Goal: Information Seeking & Learning: Learn about a topic

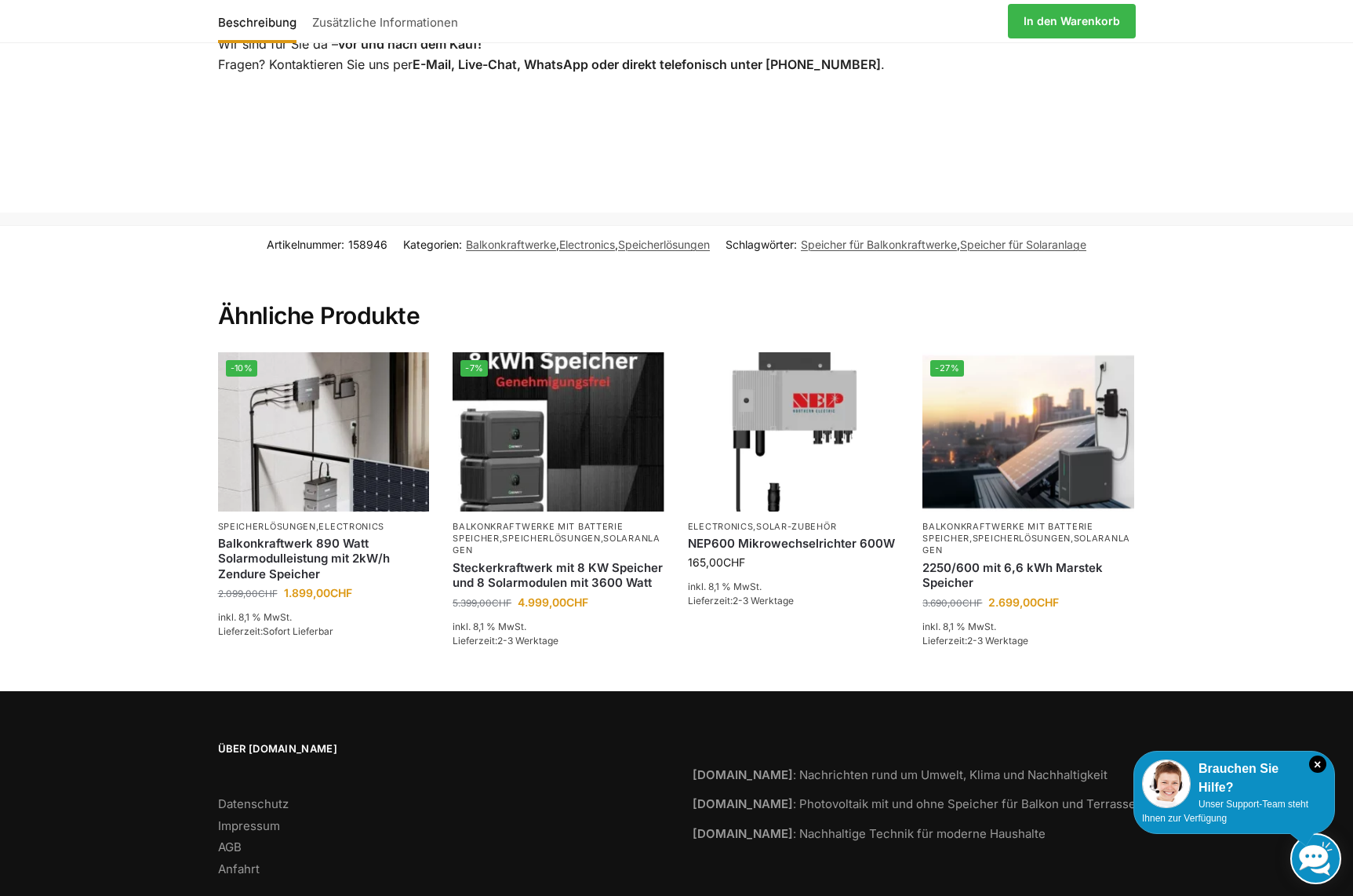
scroll to position [3144, 0]
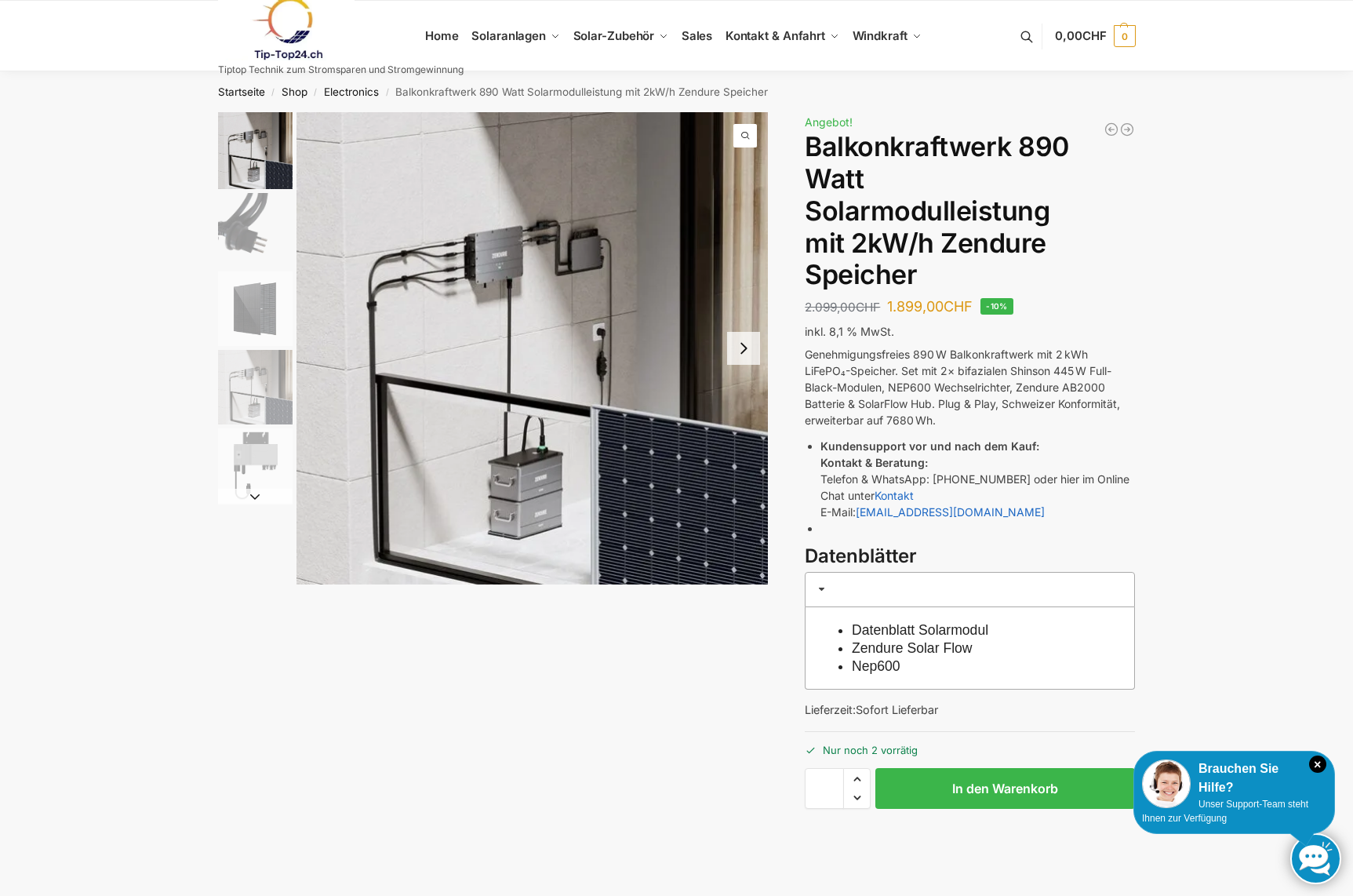
click at [749, 346] on button "Next slide" at bounding box center [743, 348] width 33 height 33
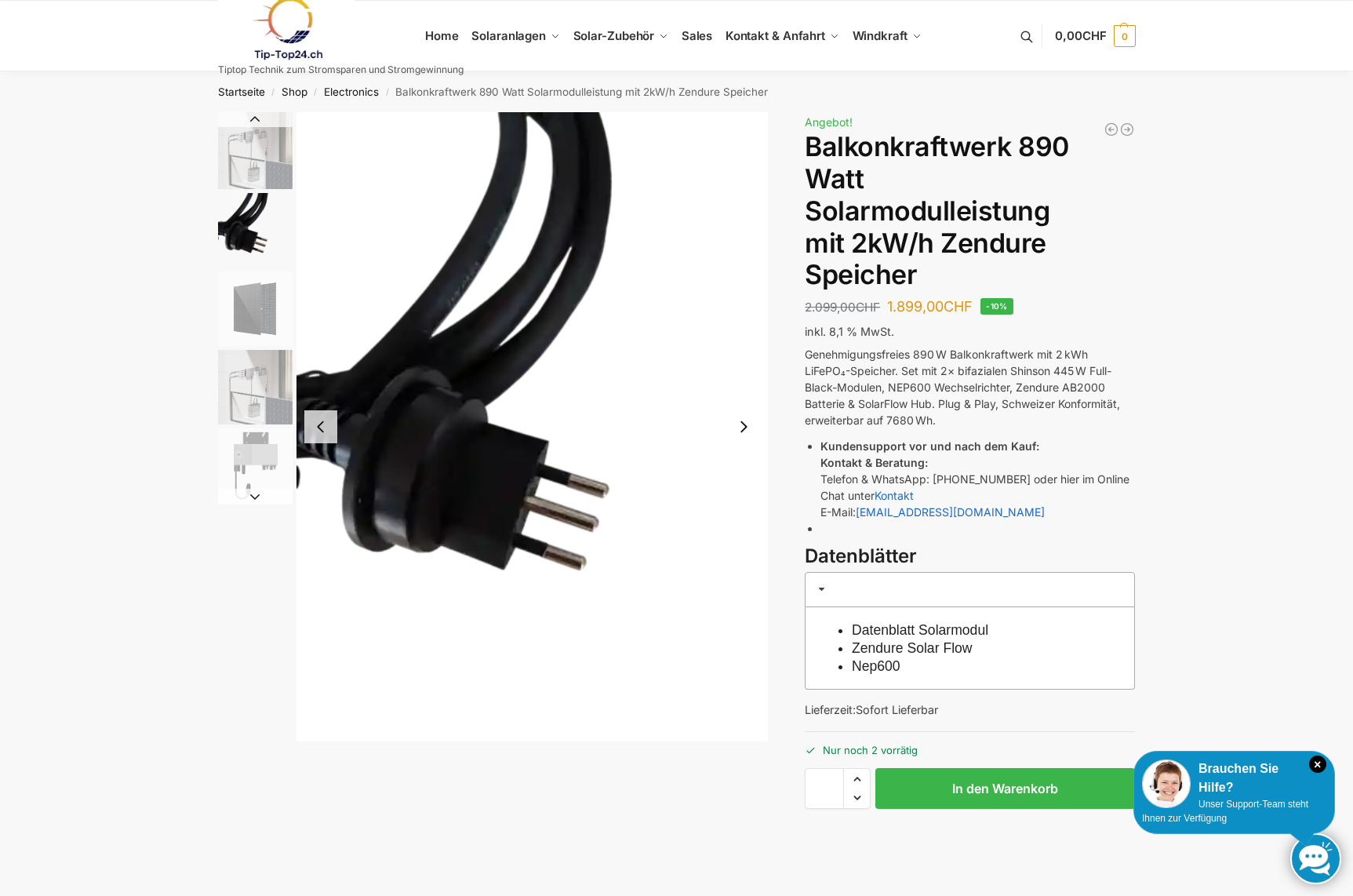
click at [749, 346] on img "2 / 5" at bounding box center [532, 426] width 472 height 629
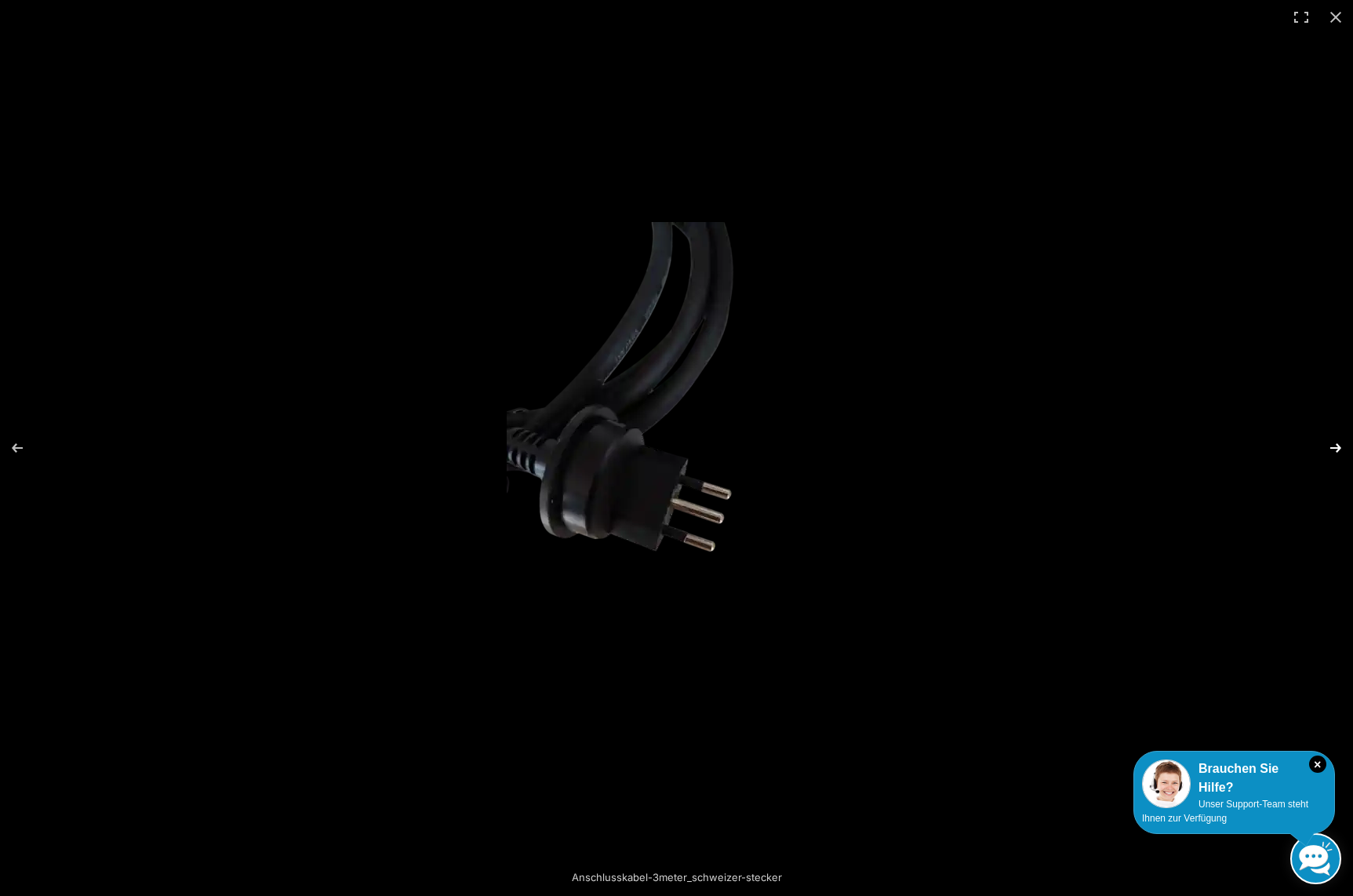
click at [1336, 446] on button "Next (arrow right)" at bounding box center [1325, 448] width 55 height 78
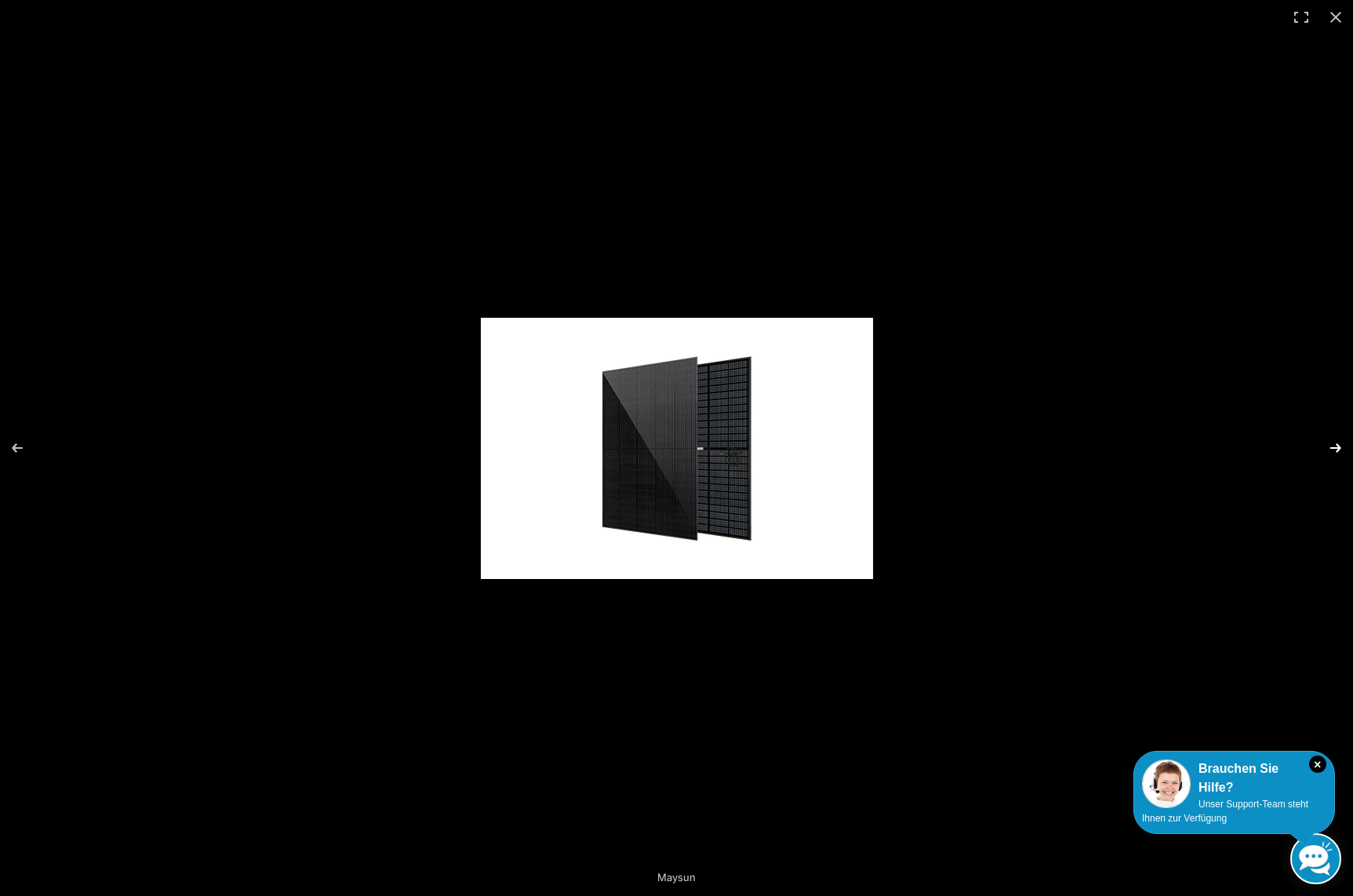
click at [1336, 447] on button "Next (arrow right)" at bounding box center [1325, 448] width 55 height 78
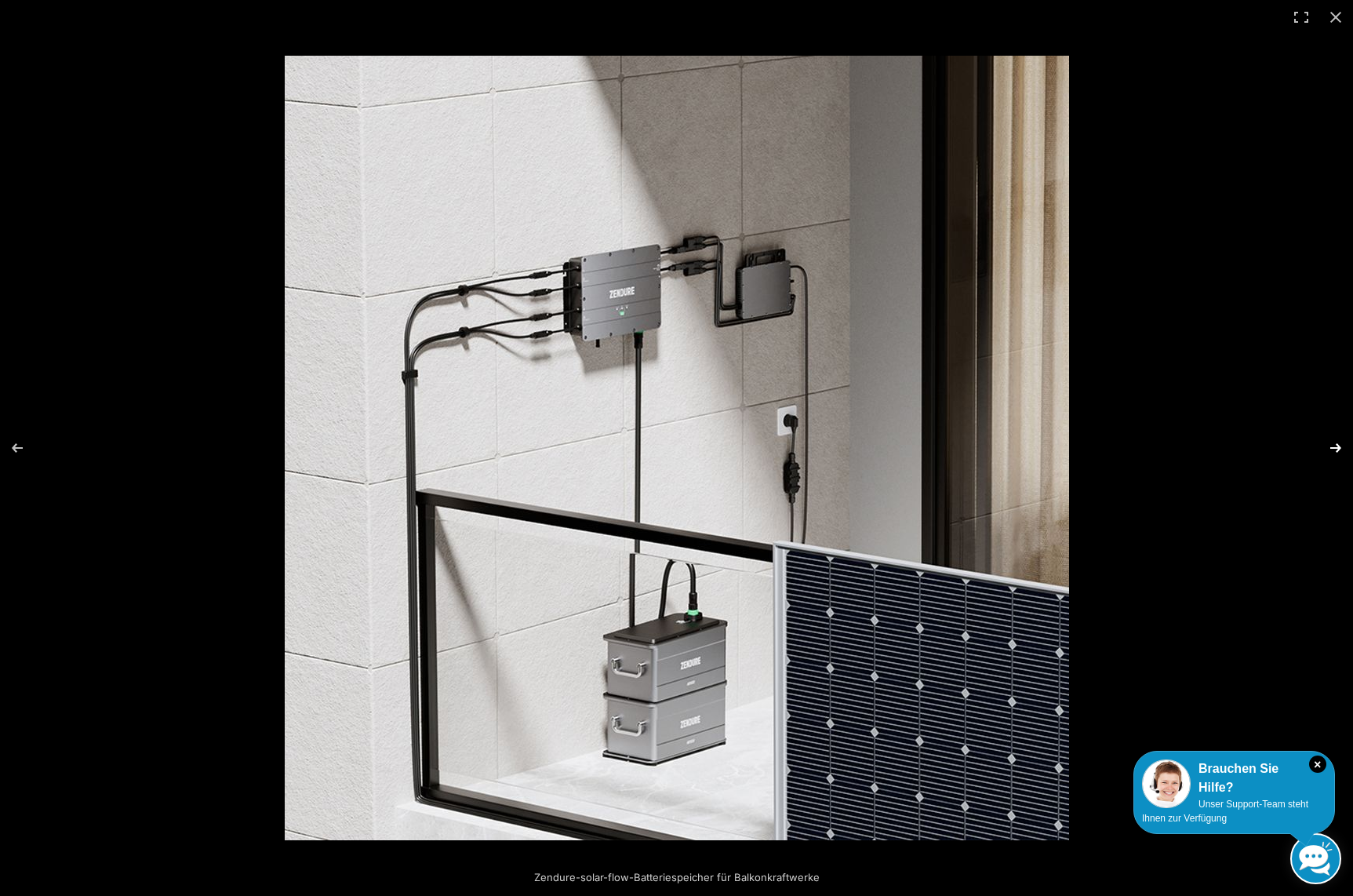
click at [1340, 448] on button "Next (arrow right)" at bounding box center [1325, 448] width 55 height 78
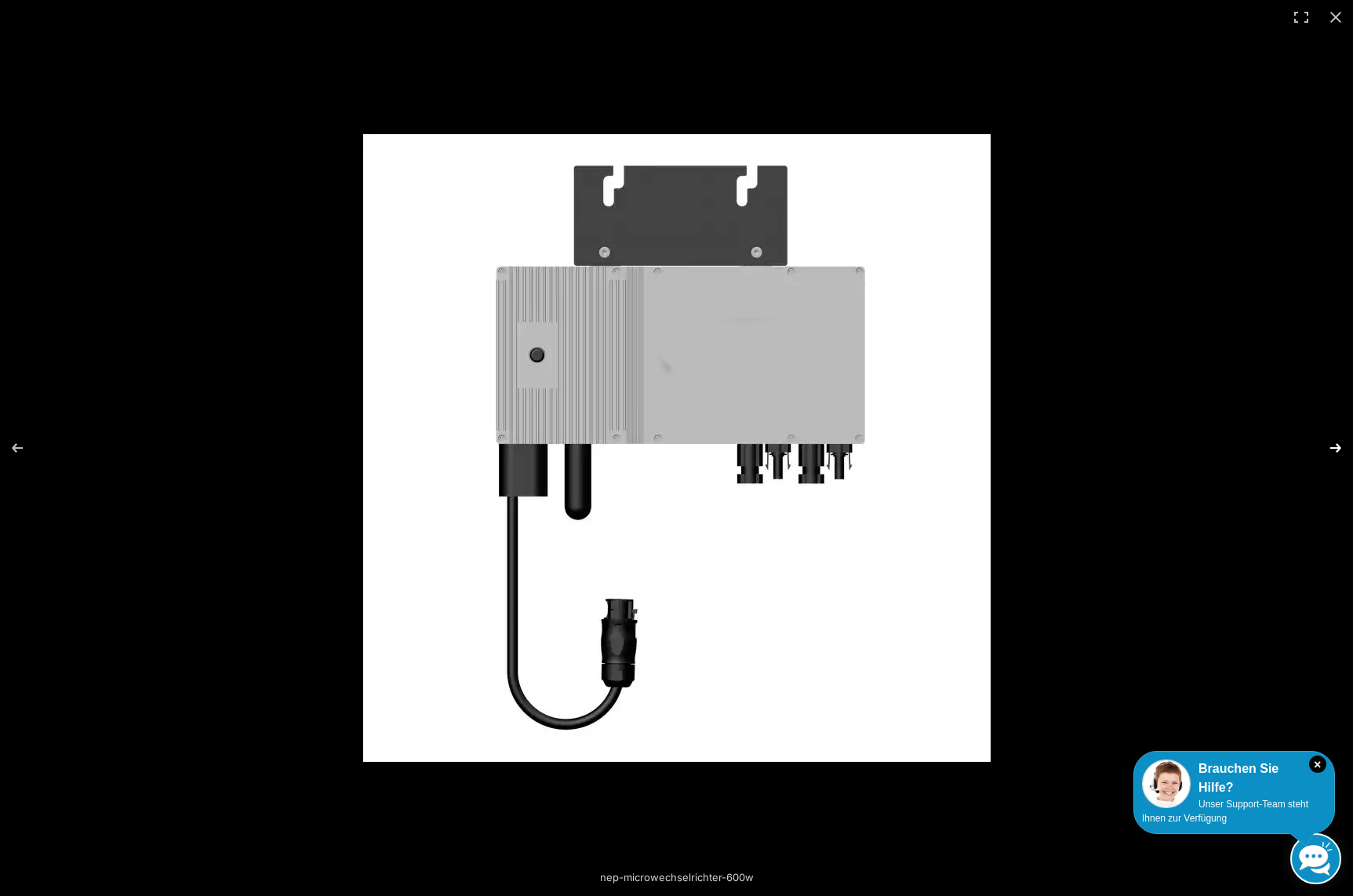
click at [1340, 448] on button "Next (arrow right)" at bounding box center [1325, 448] width 55 height 78
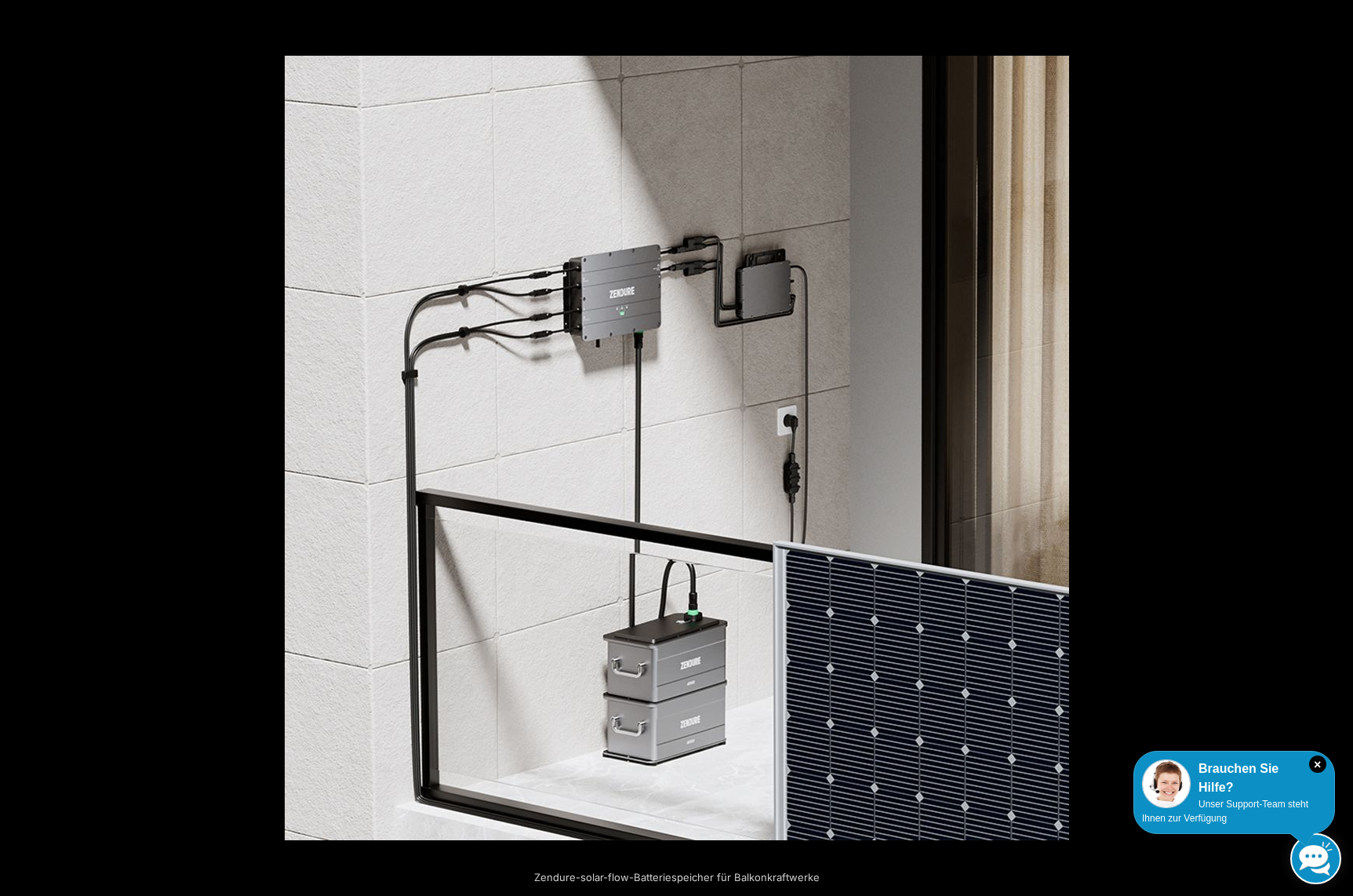
click at [1338, 450] on button "Next (arrow right)" at bounding box center [1325, 448] width 55 height 78
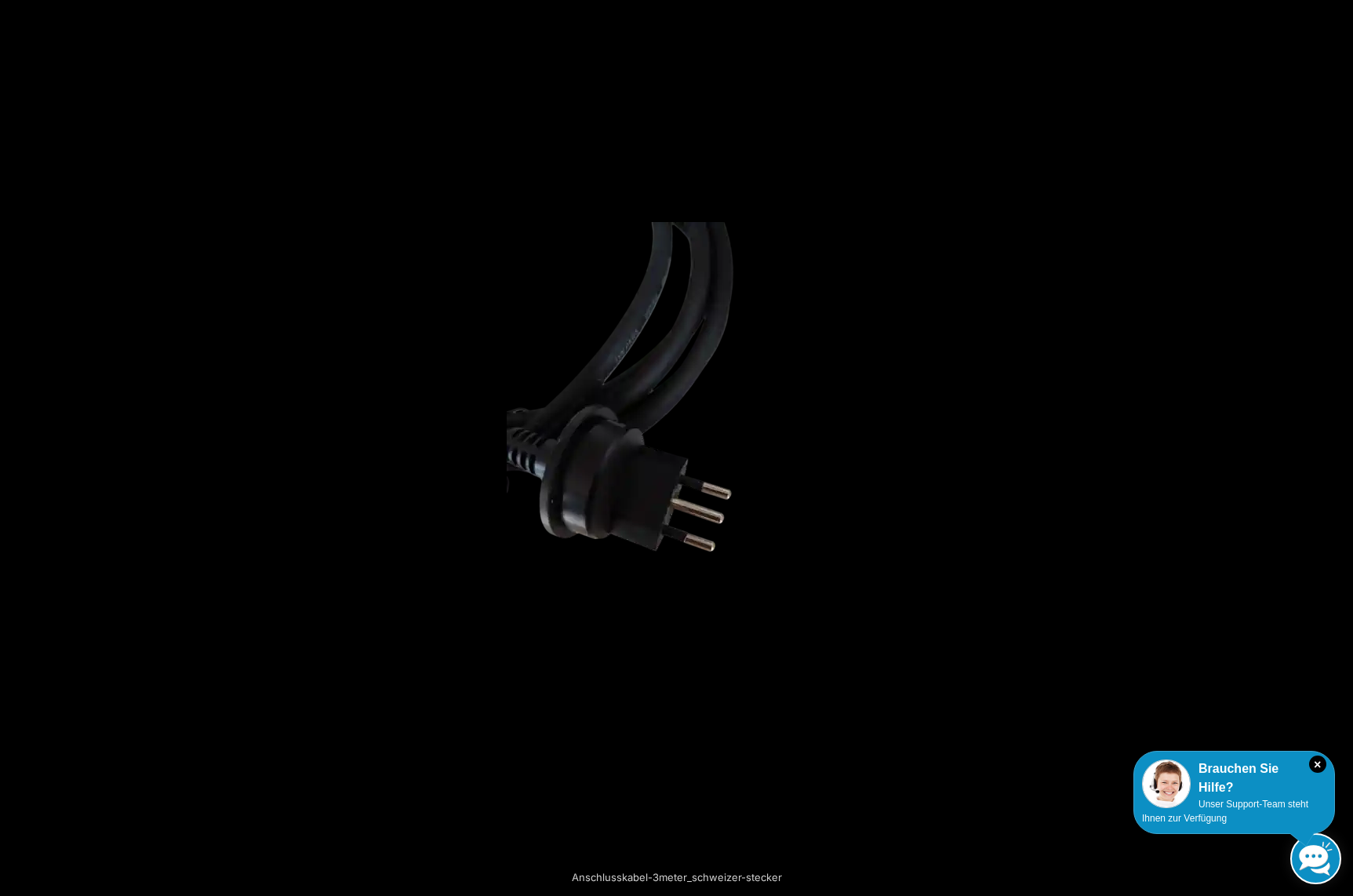
click at [1338, 450] on button "Next (arrow right)" at bounding box center [1325, 448] width 55 height 78
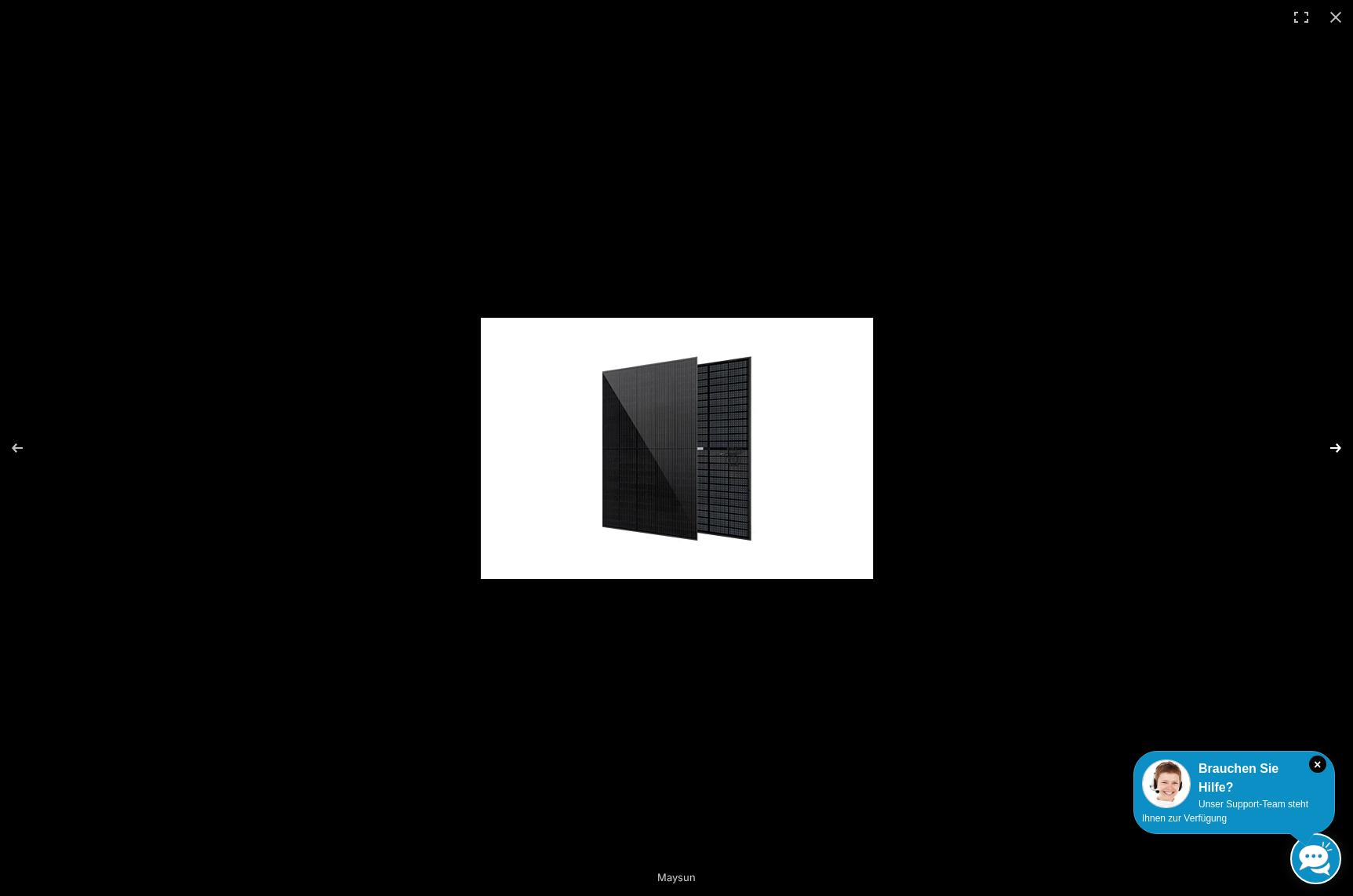
click at [1337, 443] on button "Next (arrow right)" at bounding box center [1325, 448] width 55 height 78
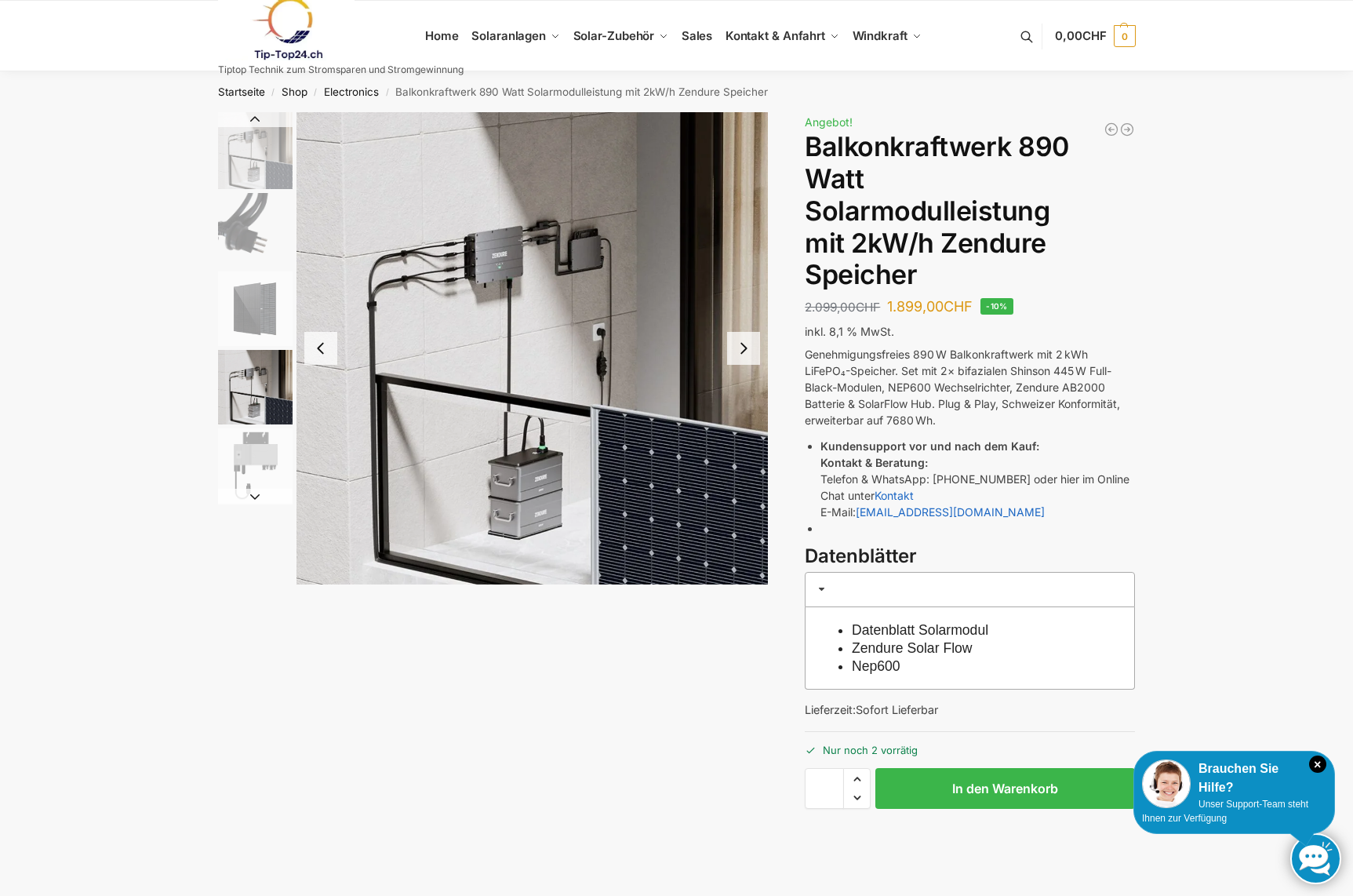
click at [748, 353] on button "Next slide" at bounding box center [743, 348] width 33 height 33
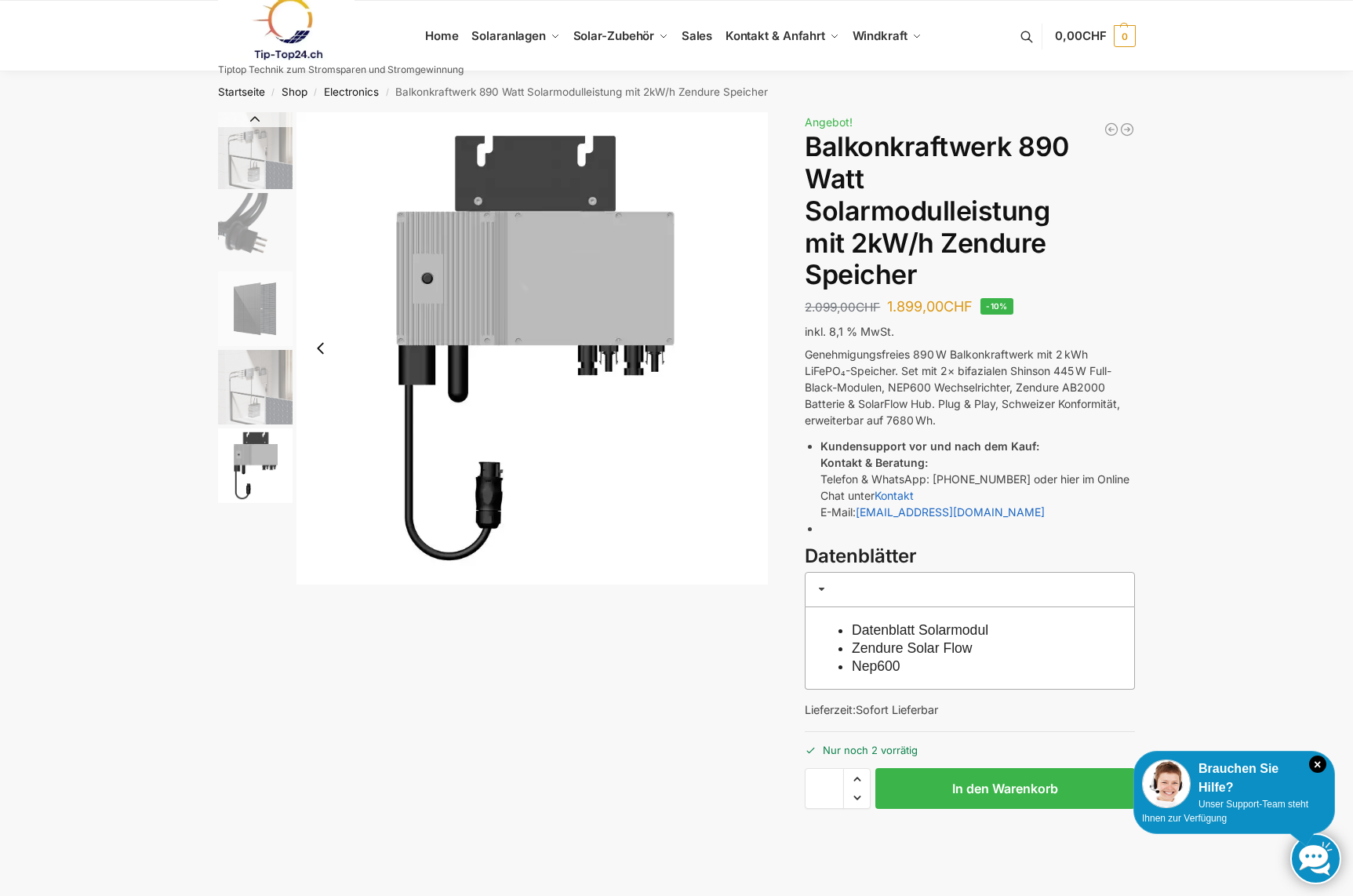
click at [748, 353] on img "5 / 5" at bounding box center [532, 348] width 472 height 472
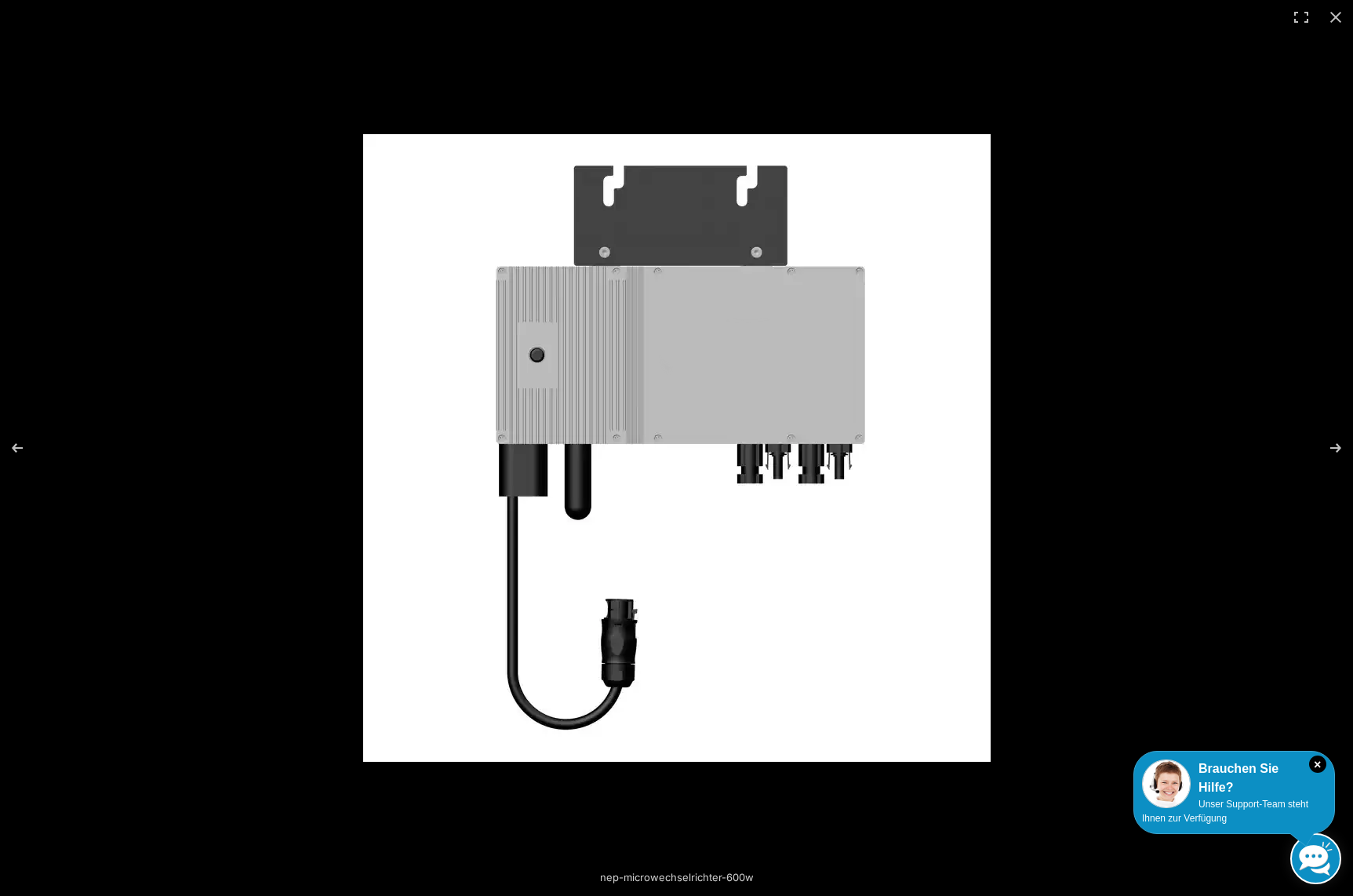
click at [747, 353] on img at bounding box center [676, 448] width 627 height 627
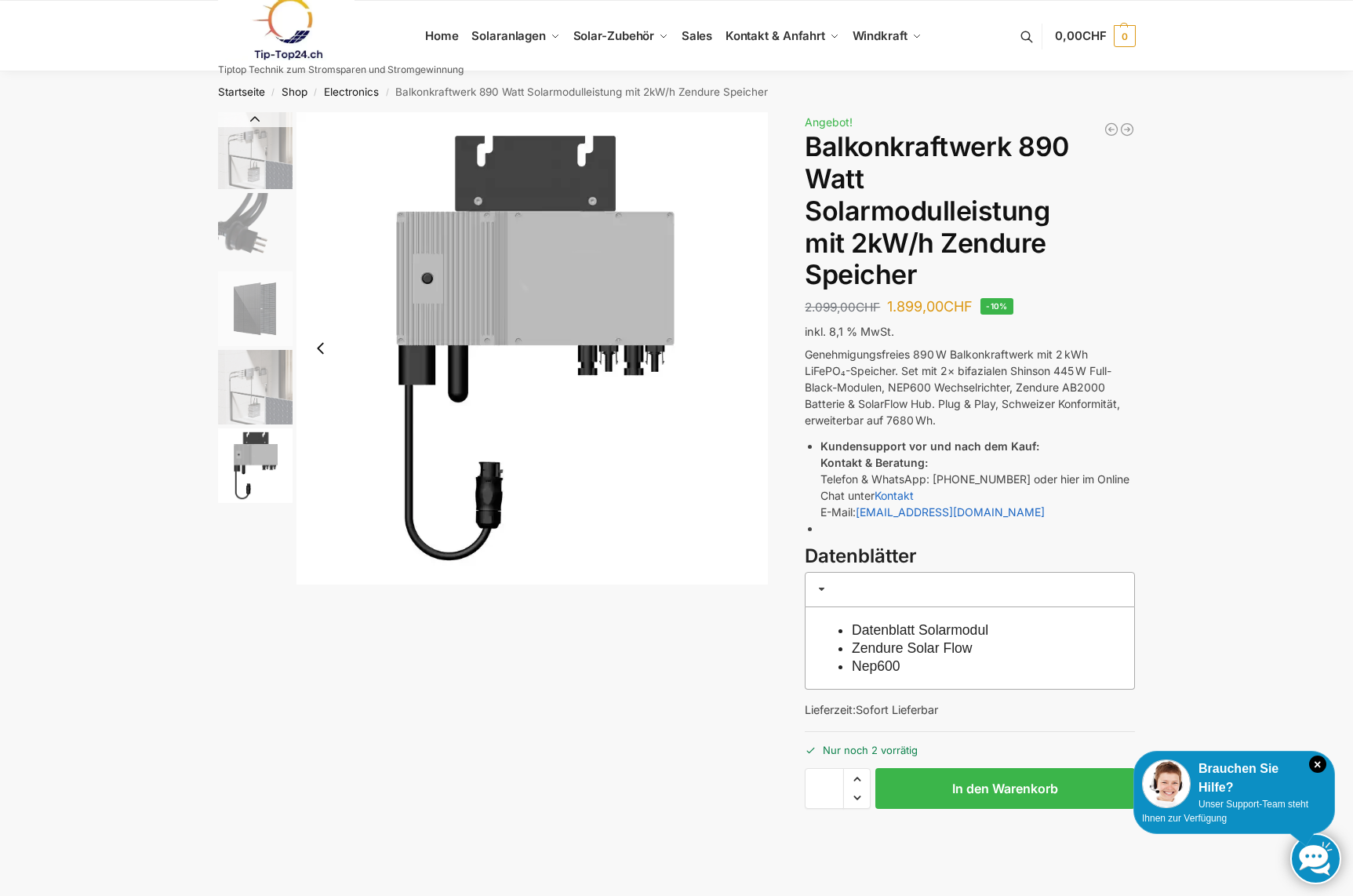
click at [257, 457] on img "5 / 5" at bounding box center [255, 464] width 74 height 74
click at [261, 390] on img "4 / 5" at bounding box center [255, 386] width 74 height 74
click at [260, 319] on img "3 / 5" at bounding box center [255, 308] width 74 height 74
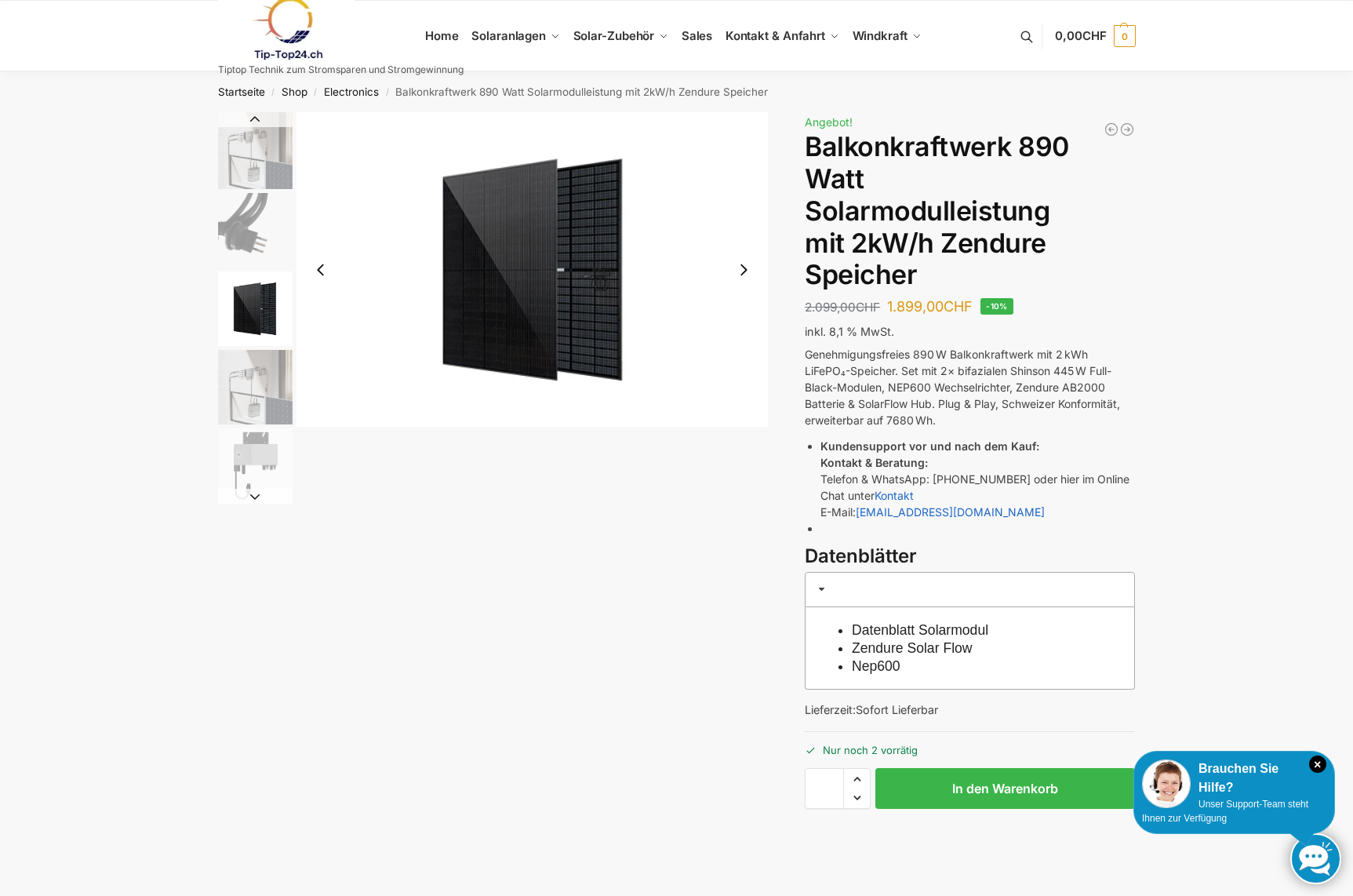
click at [258, 225] on img "2 / 5" at bounding box center [255, 229] width 74 height 74
click at [258, 150] on img "1 / 5" at bounding box center [255, 150] width 74 height 77
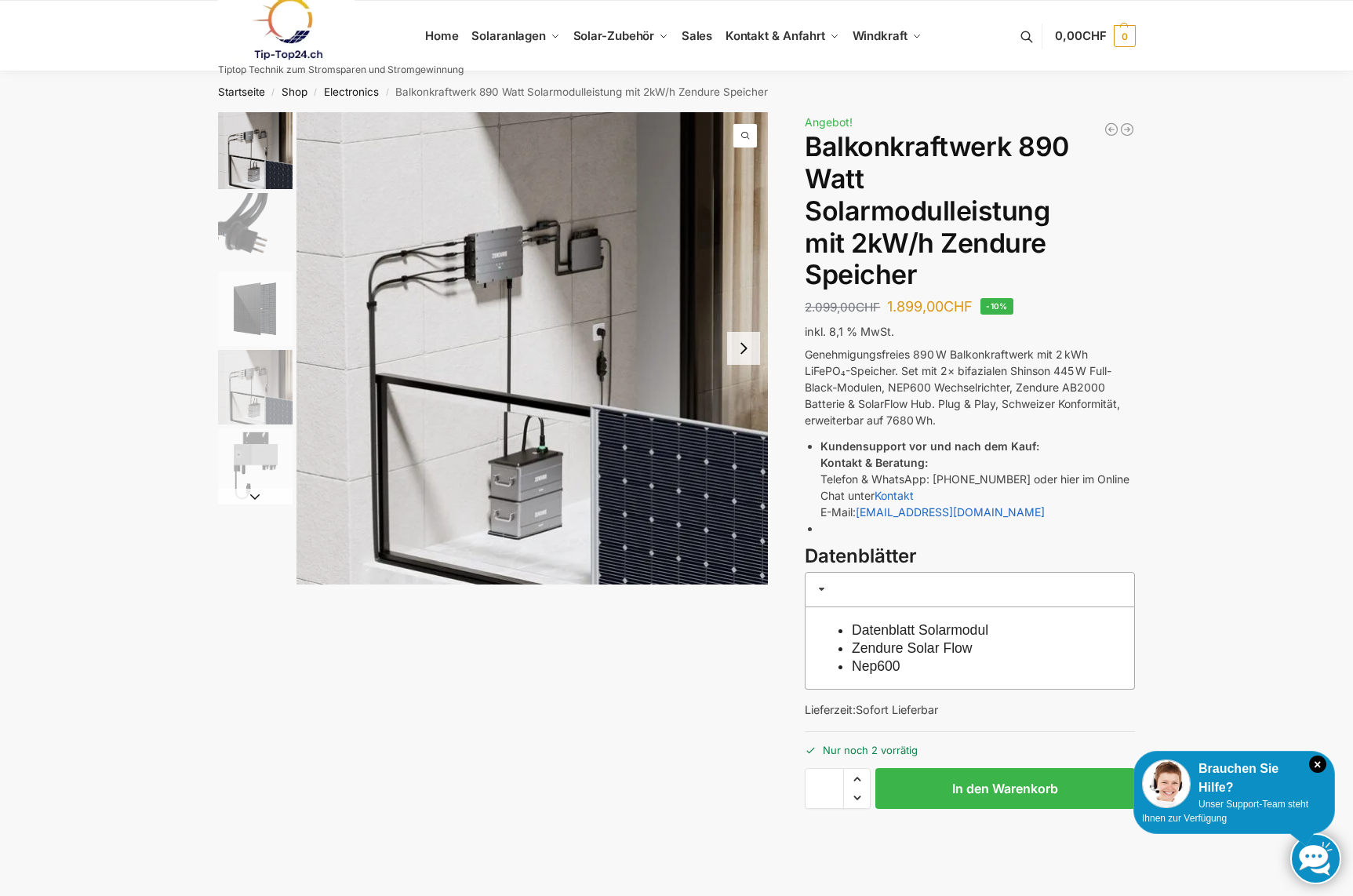
click at [744, 345] on button "Next slide" at bounding box center [743, 348] width 33 height 33
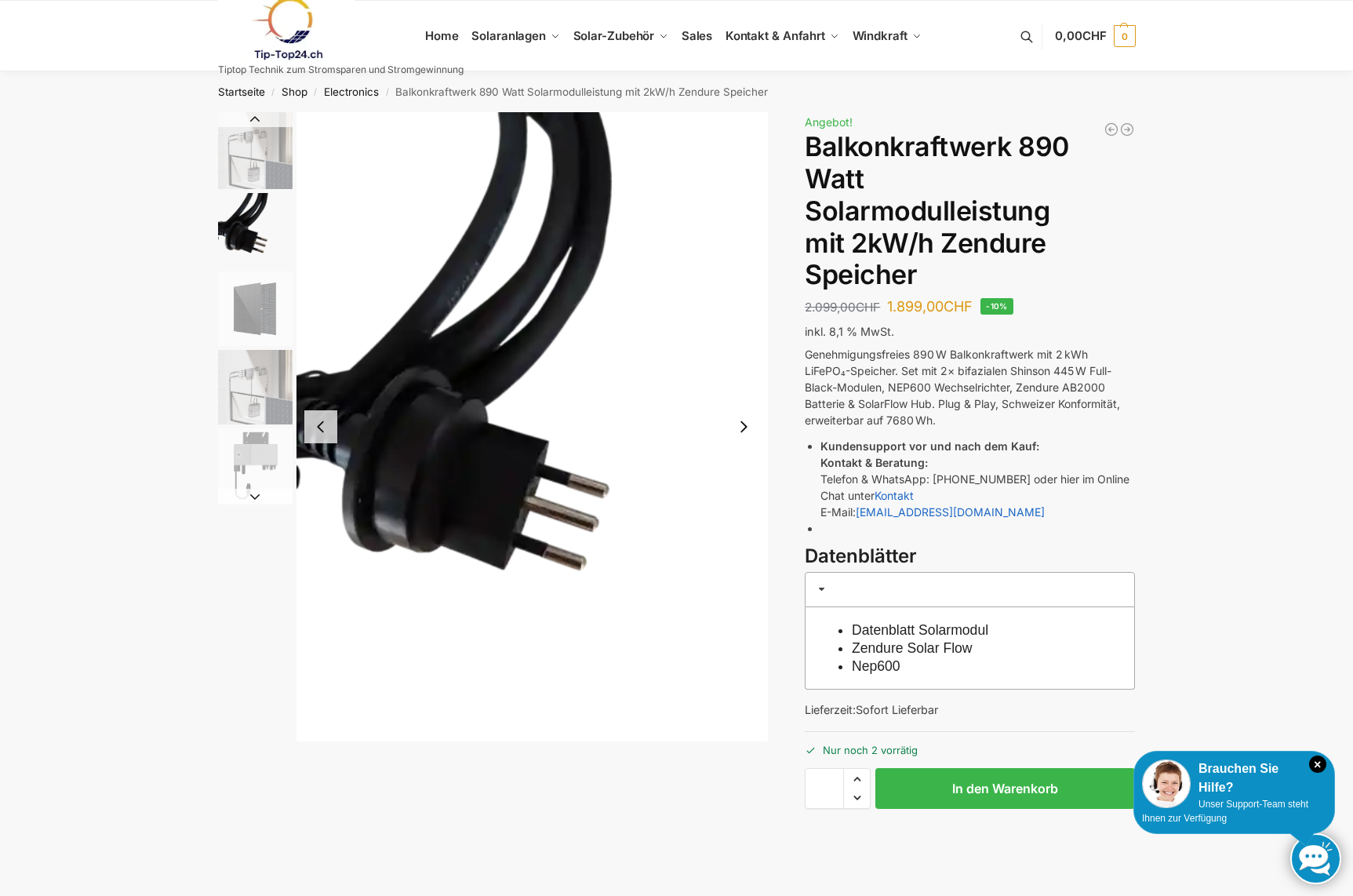
click at [742, 348] on img "2 / 5" at bounding box center [532, 426] width 472 height 629
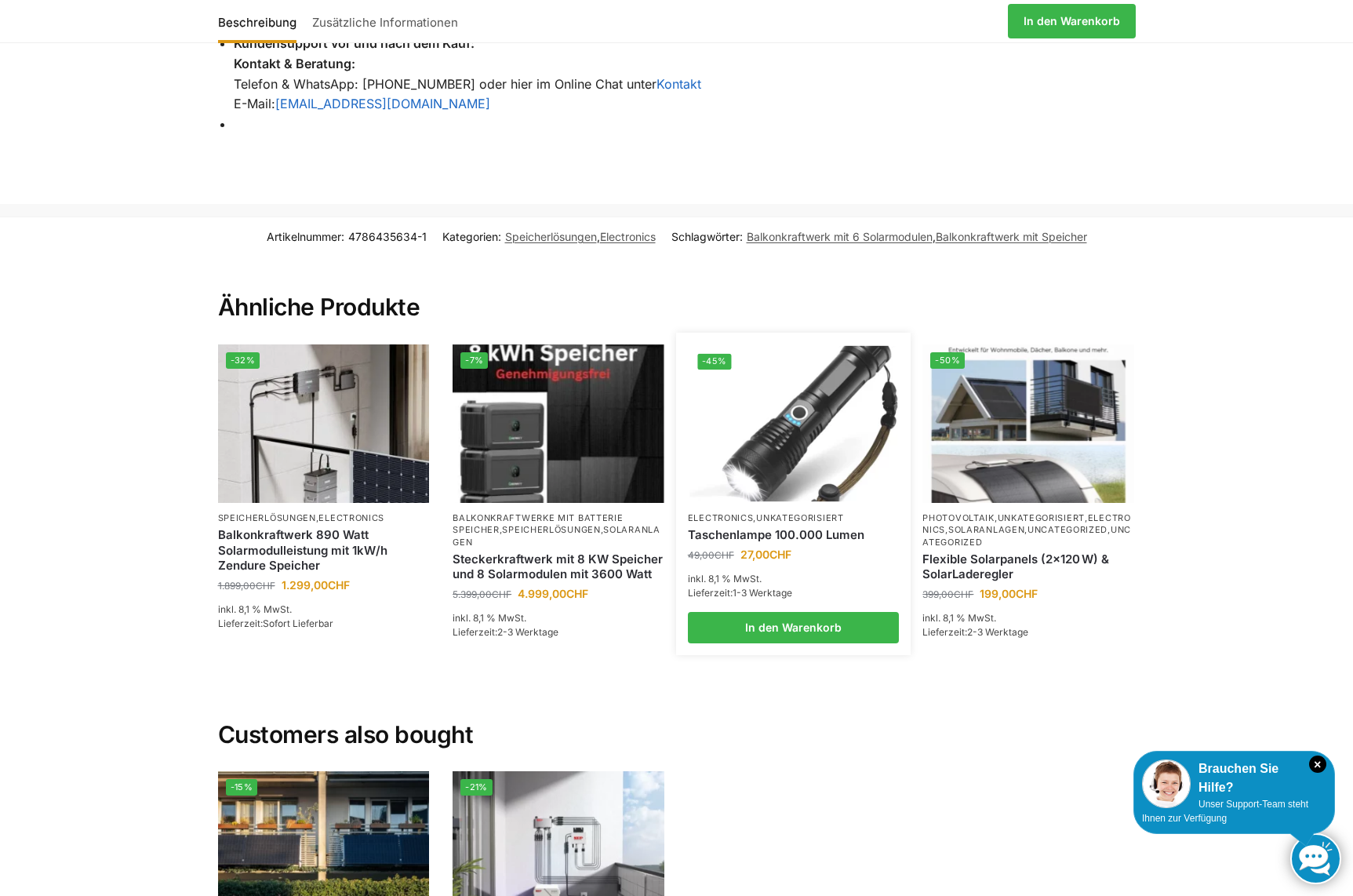
scroll to position [2639, 0]
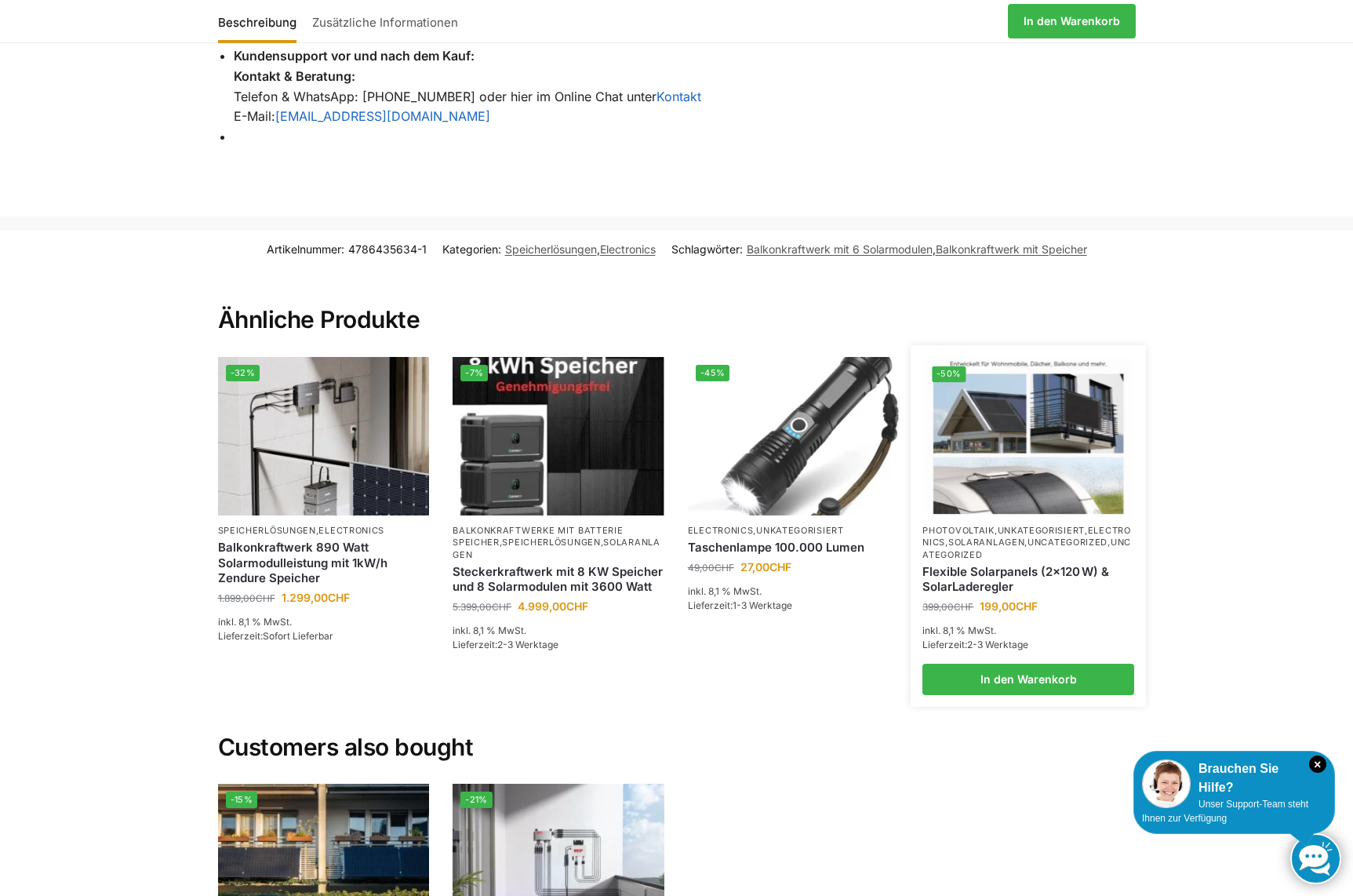
click at [1034, 470] on img at bounding box center [1028, 435] width 208 height 156
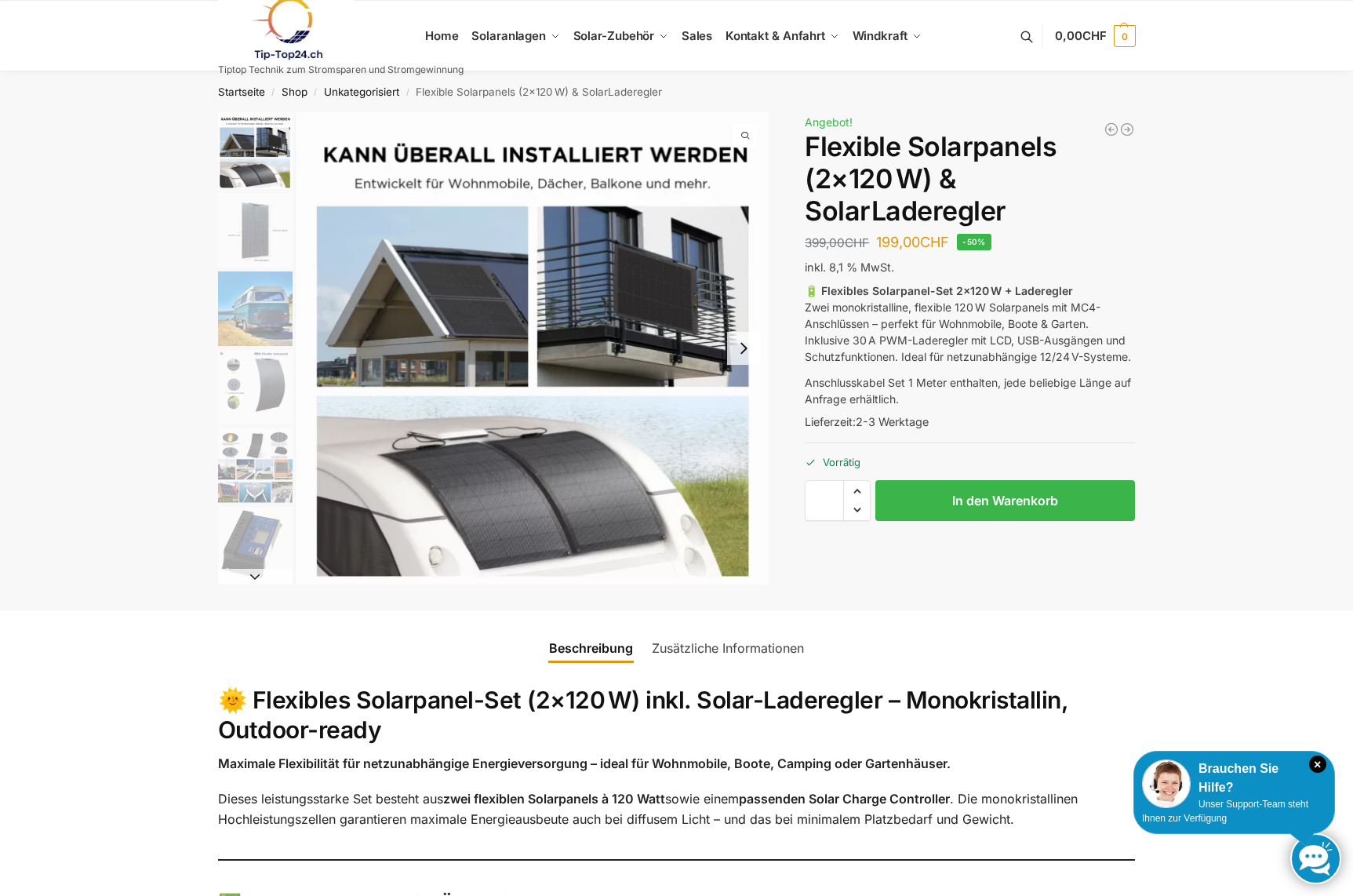
click at [744, 349] on button "Next slide" at bounding box center [743, 348] width 33 height 33
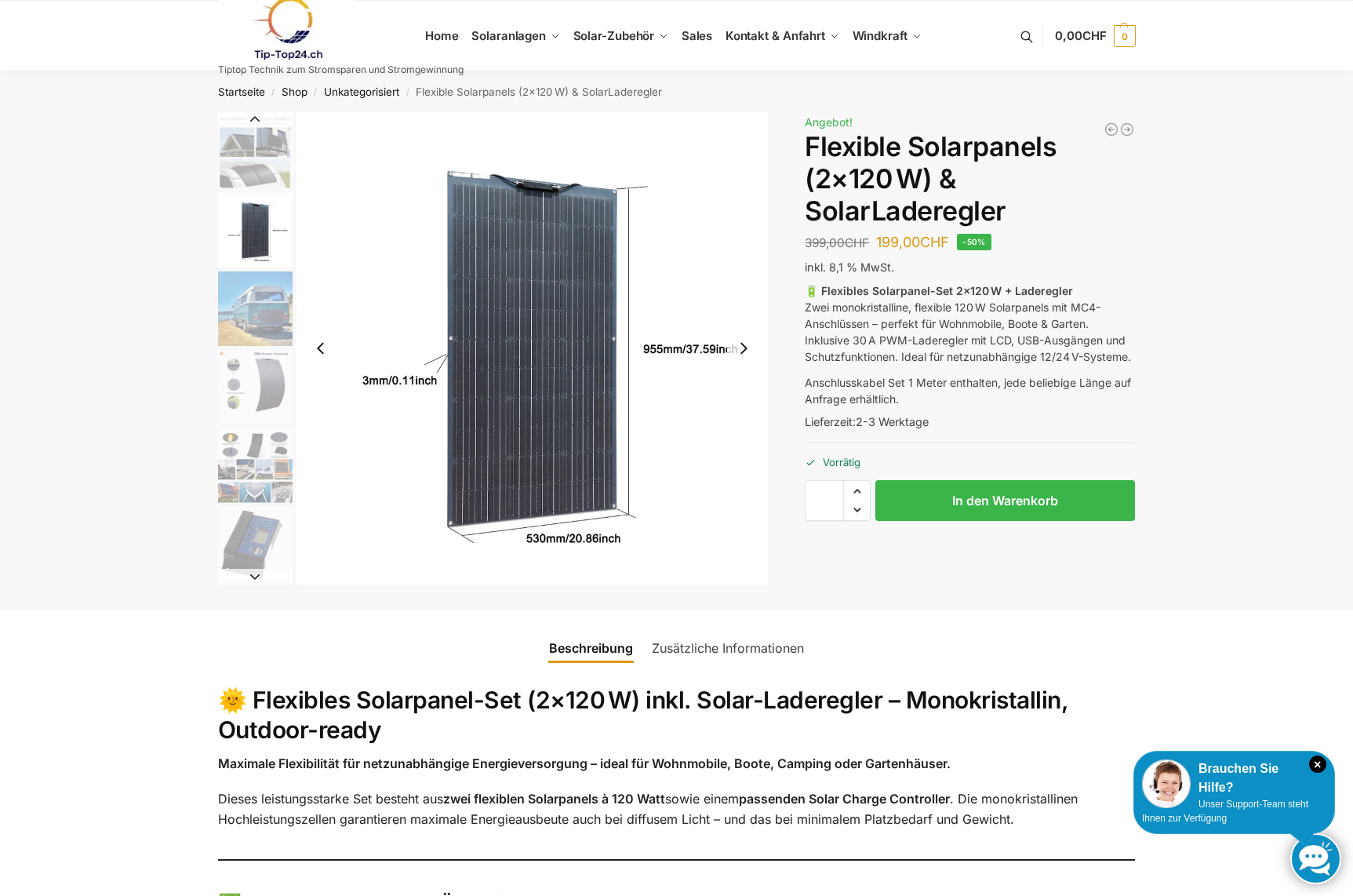
click at [744, 349] on button "Next slide" at bounding box center [743, 348] width 33 height 33
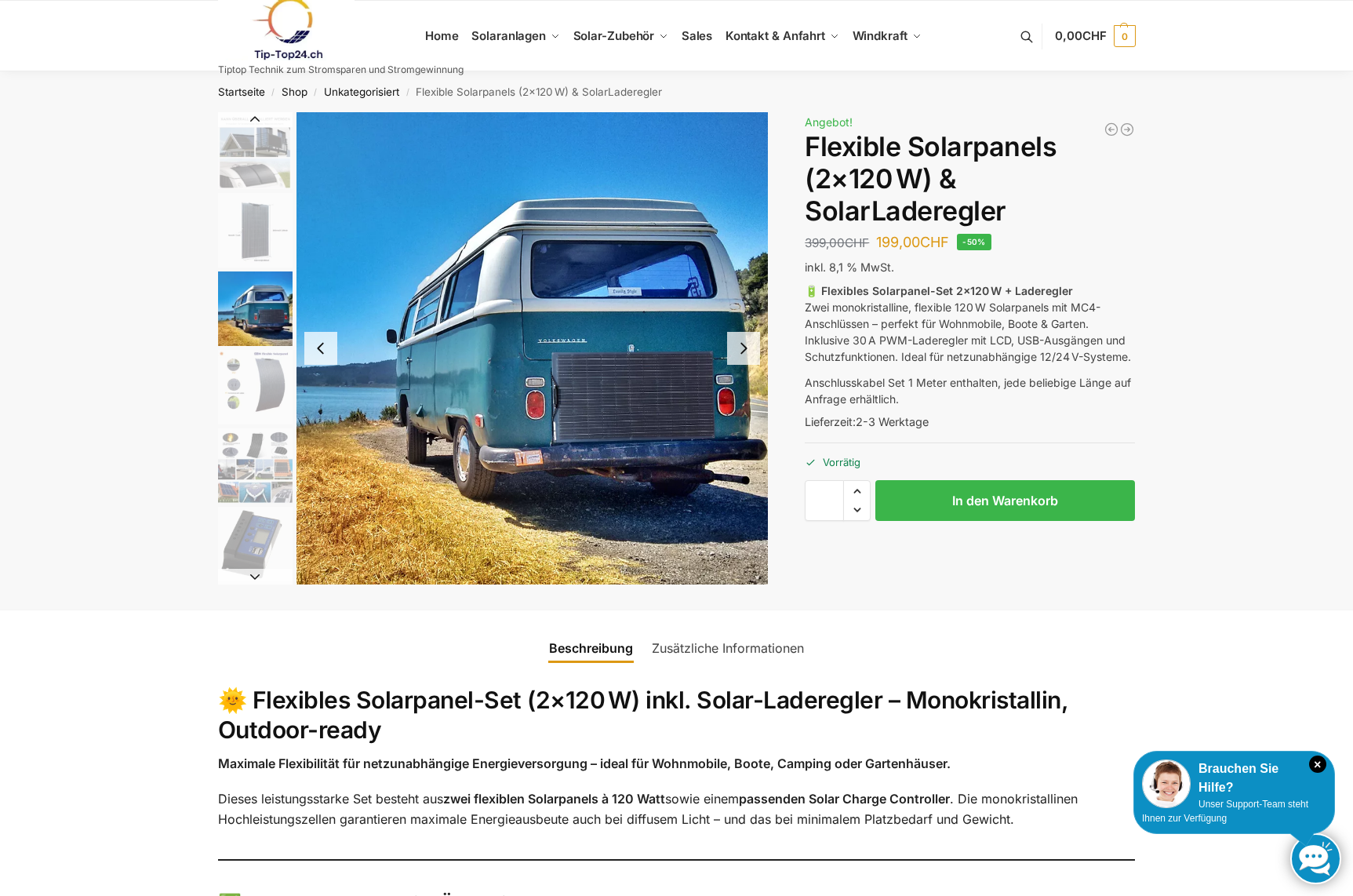
click at [744, 349] on button "Next slide" at bounding box center [743, 348] width 33 height 33
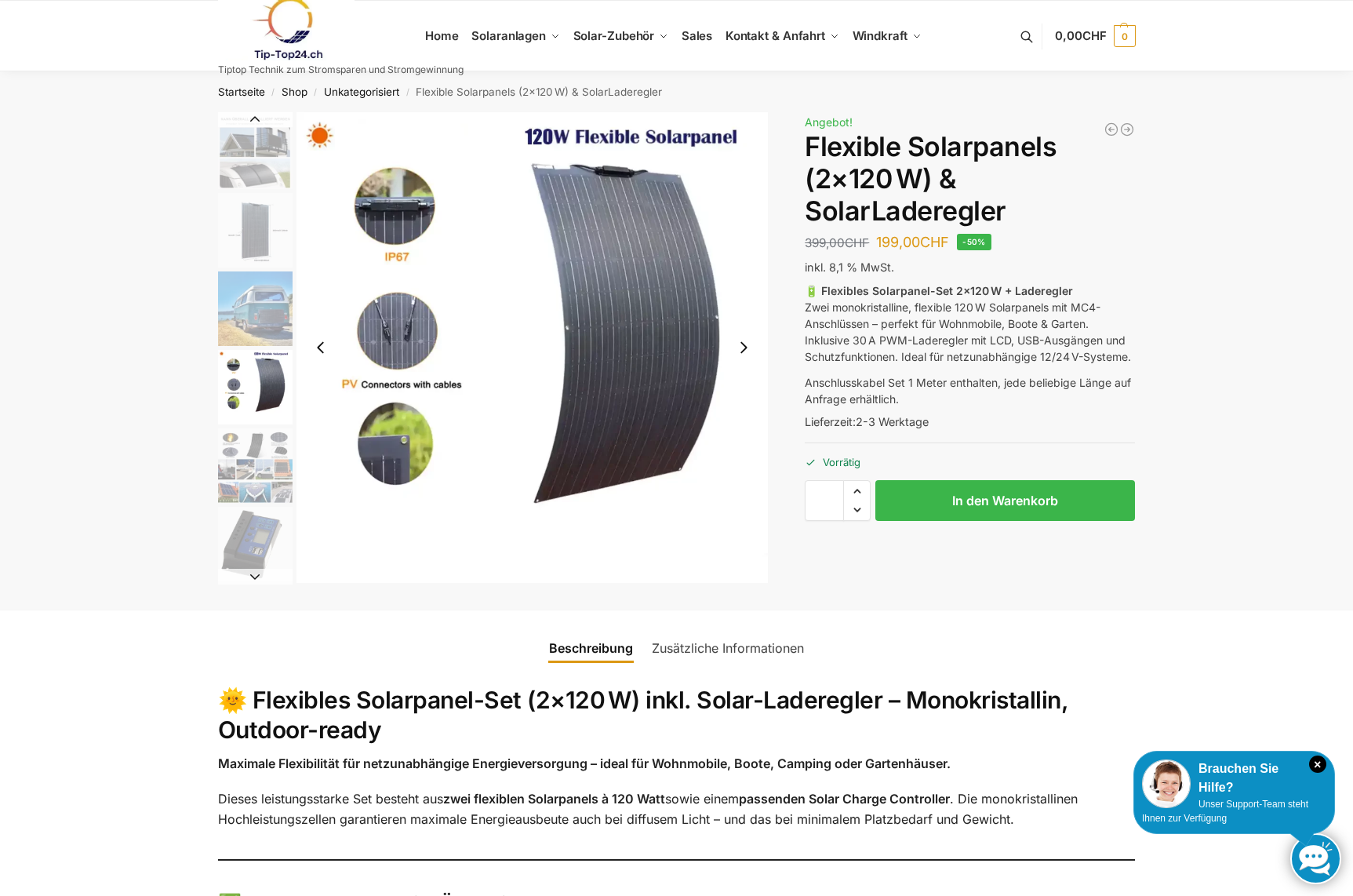
click at [744, 349] on button "Next slide" at bounding box center [743, 347] width 33 height 33
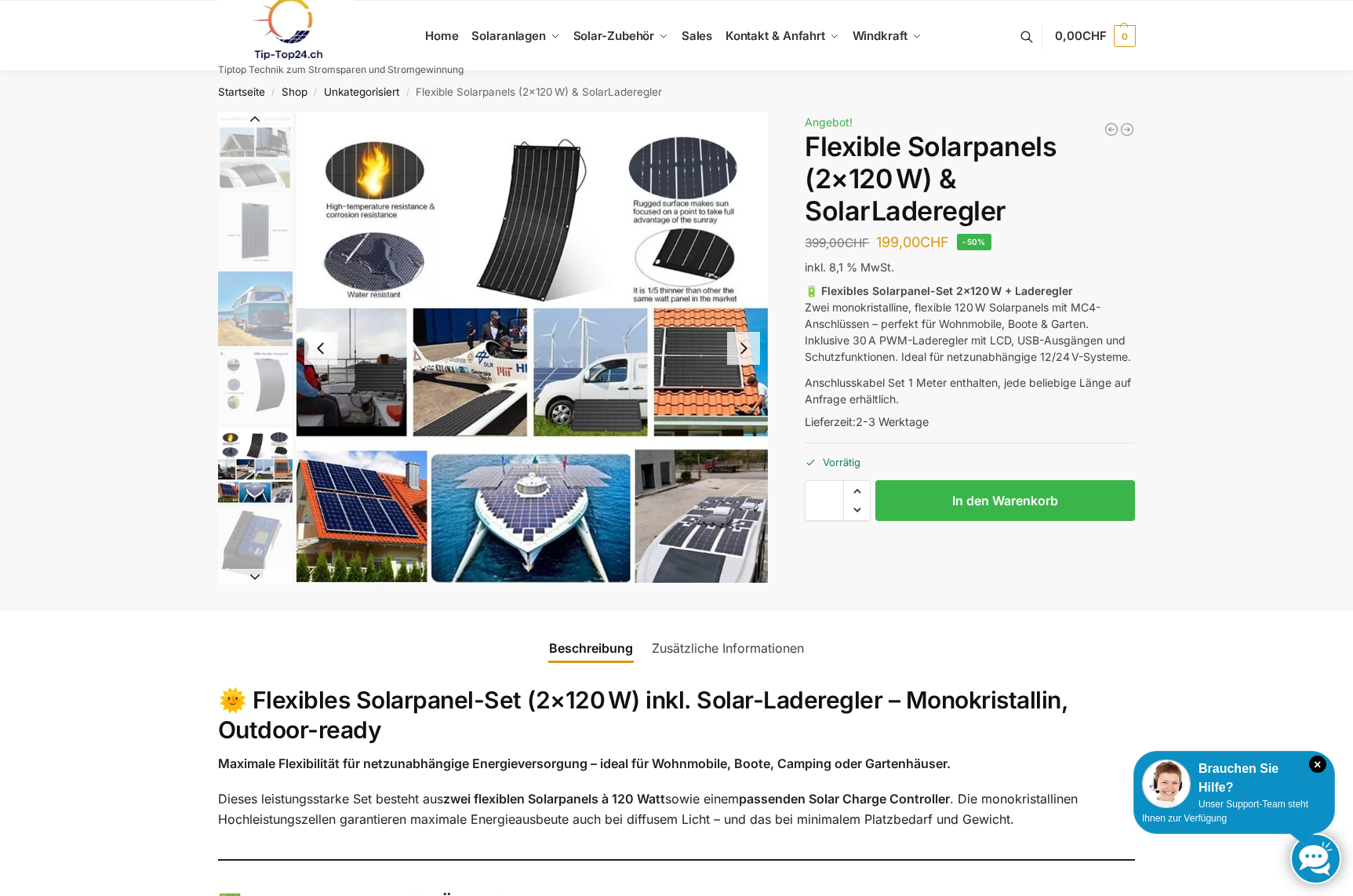
click at [744, 349] on button "Next slide" at bounding box center [743, 348] width 33 height 33
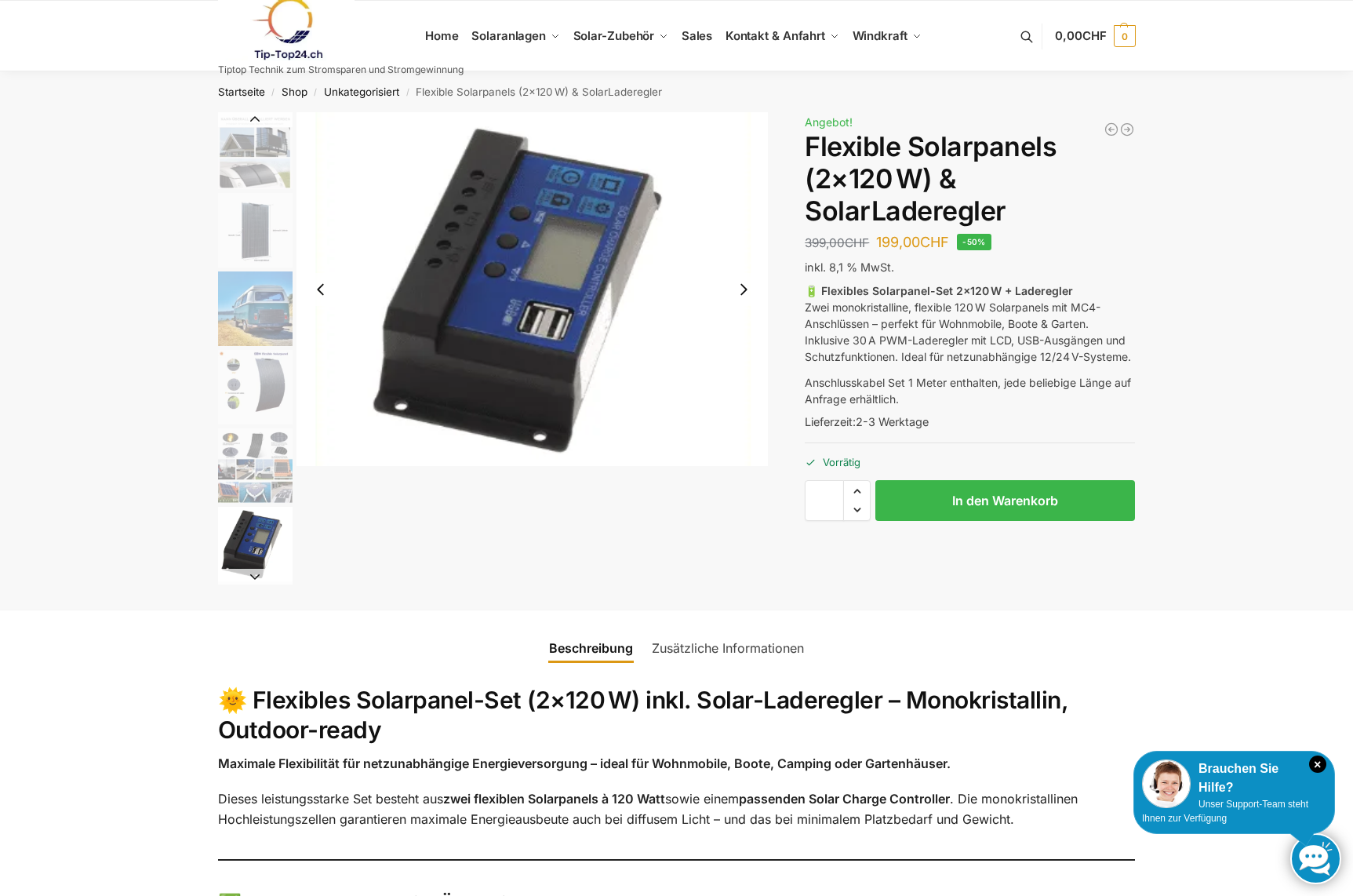
click at [749, 293] on button "Next slide" at bounding box center [743, 289] width 33 height 33
